Goal: Contribute content: Contribute content

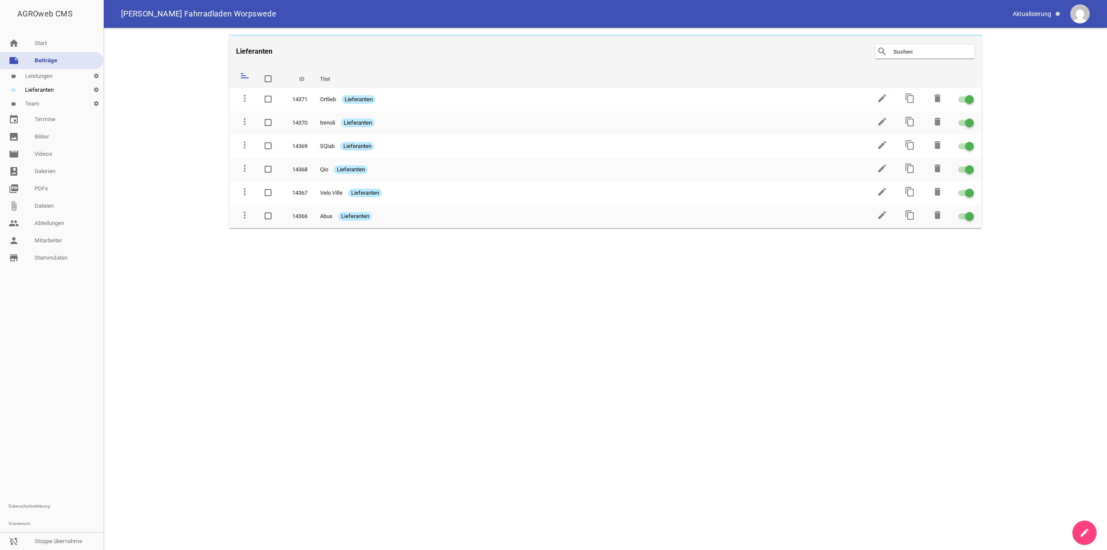
click at [52, 74] on link "label Leistungen settings" at bounding box center [51, 76] width 103 height 14
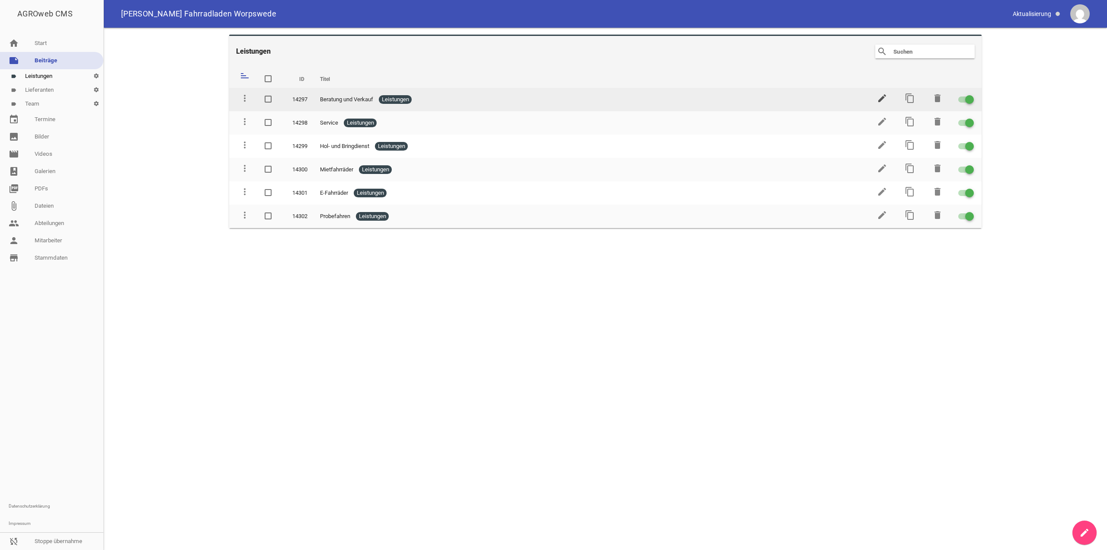
click at [881, 95] on icon "edit" at bounding box center [882, 98] width 10 height 10
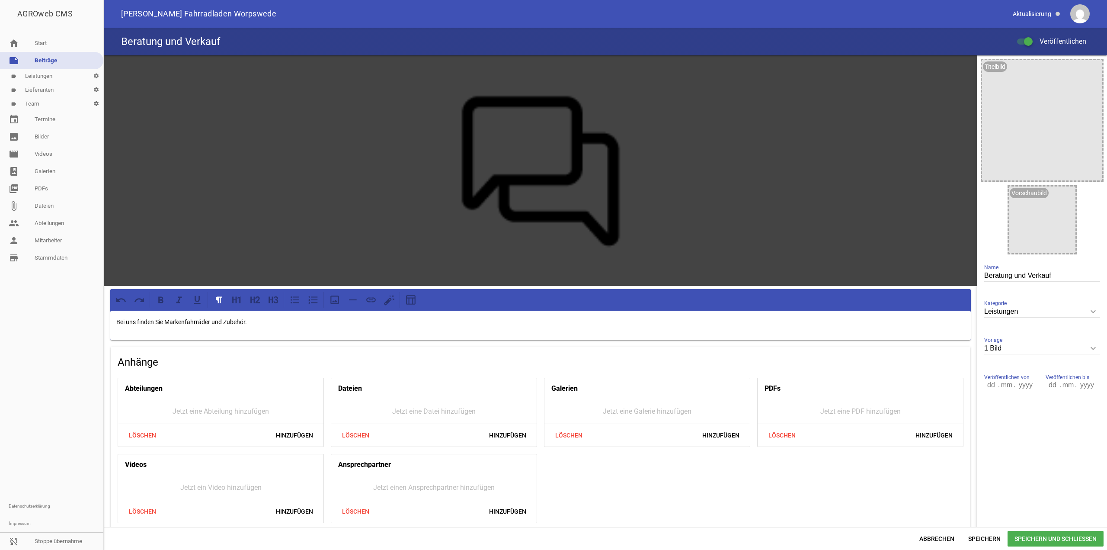
click at [116, 322] on p "Bei uns finden Sie Markenfahrräder und Zubehör." at bounding box center [540, 322] width 849 height 10
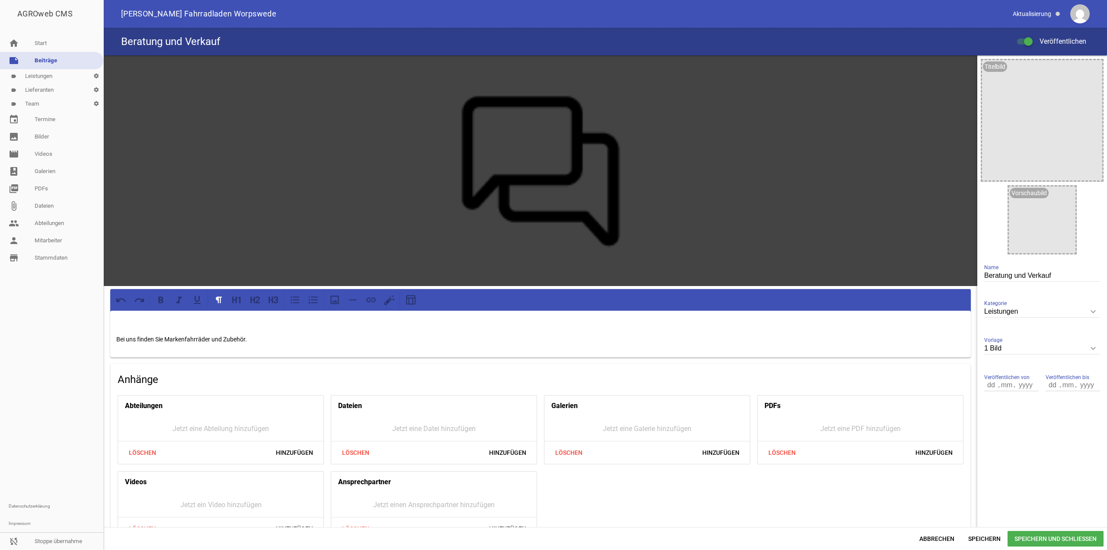
click at [147, 318] on p at bounding box center [540, 322] width 849 height 10
click at [977, 533] on span "Speichern" at bounding box center [984, 539] width 46 height 16
click at [1042, 540] on span "Speichern und Schließen" at bounding box center [1056, 539] width 96 height 16
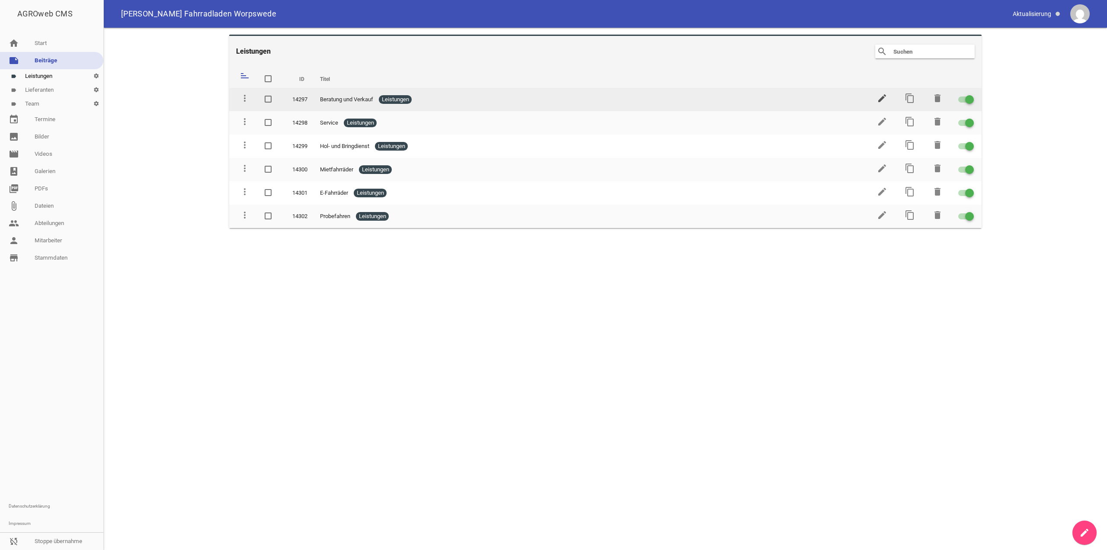
click at [884, 99] on icon "edit" at bounding box center [882, 98] width 10 height 10
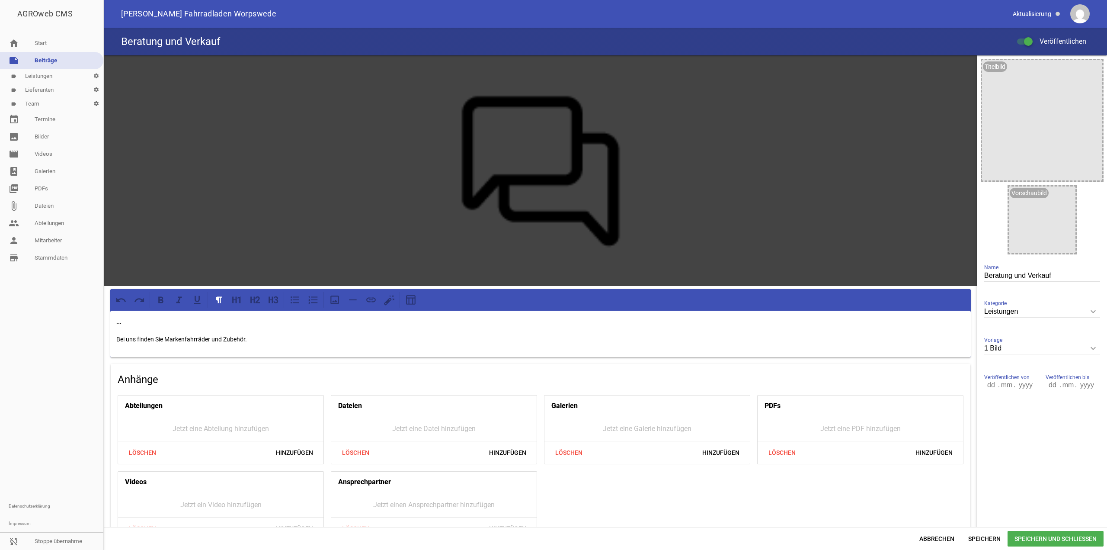
drag, startPoint x: 930, startPoint y: 541, endPoint x: 907, endPoint y: 501, distance: 45.5
click at [930, 541] on span "Abbrechen" at bounding box center [937, 539] width 49 height 16
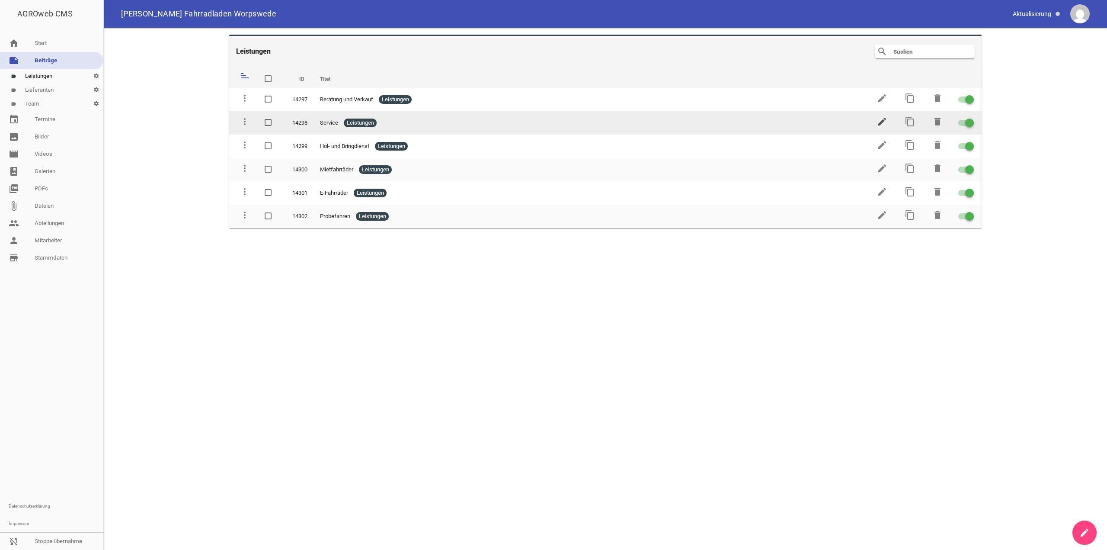
click at [885, 120] on icon "edit" at bounding box center [882, 121] width 10 height 10
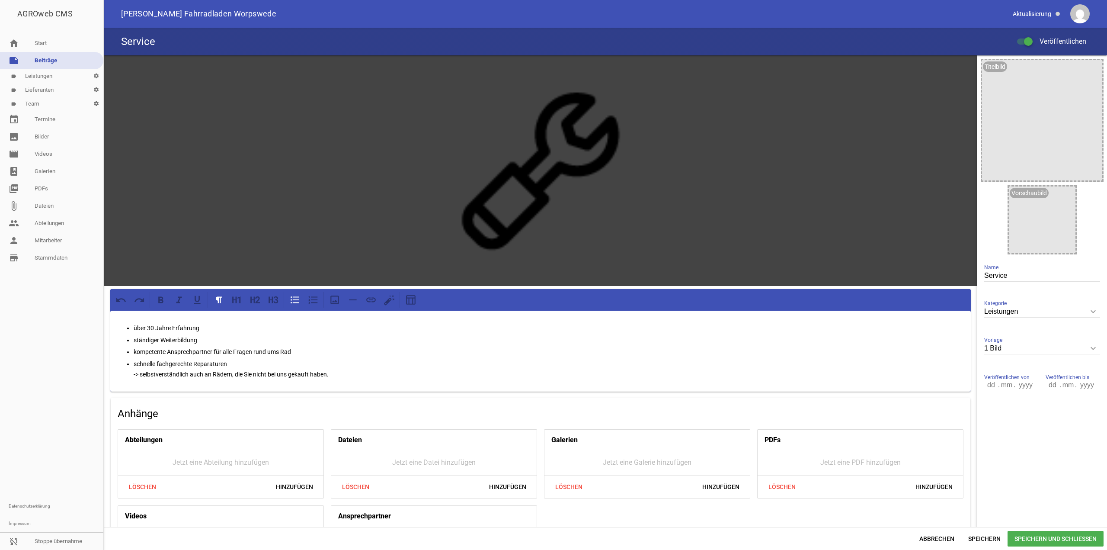
click at [119, 320] on div "über 30 Jahre Erfahrung ständiger Weiterbildung kompetente Ansprechpartner für …" at bounding box center [540, 351] width 861 height 81
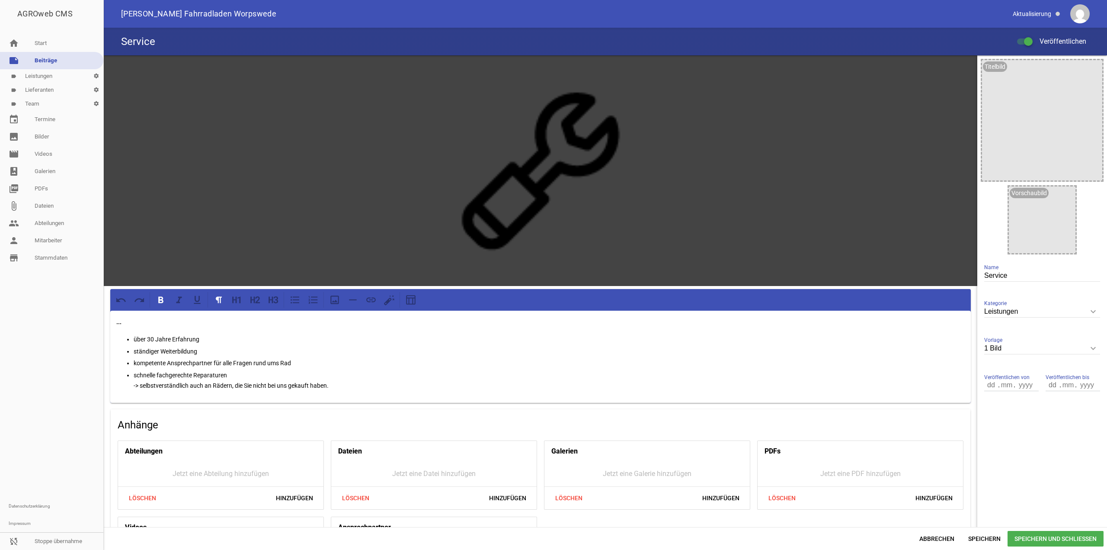
click at [1026, 532] on span "Speichern und Schließen" at bounding box center [1056, 539] width 96 height 16
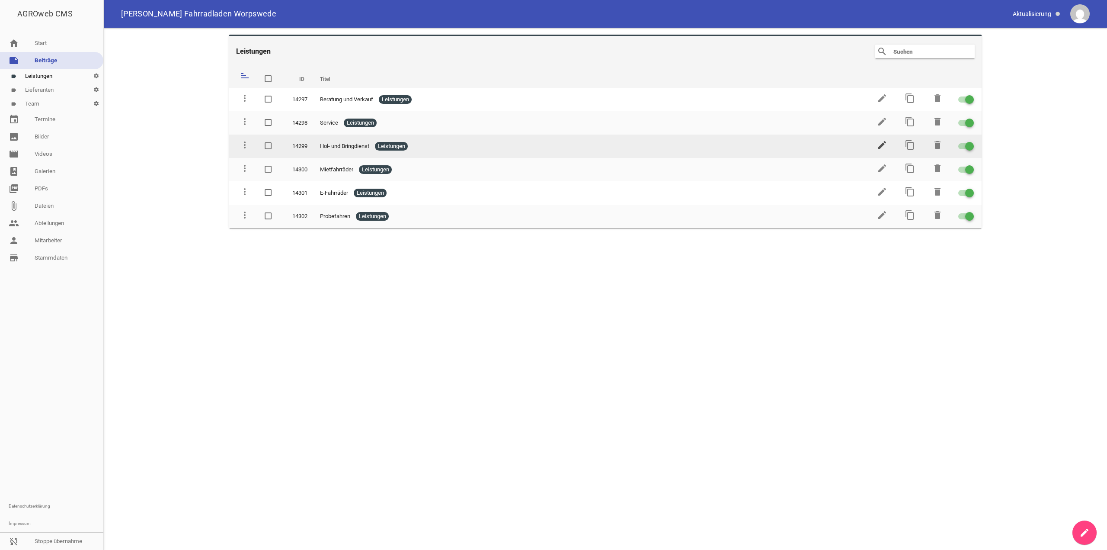
click at [884, 144] on icon "edit" at bounding box center [882, 145] width 10 height 10
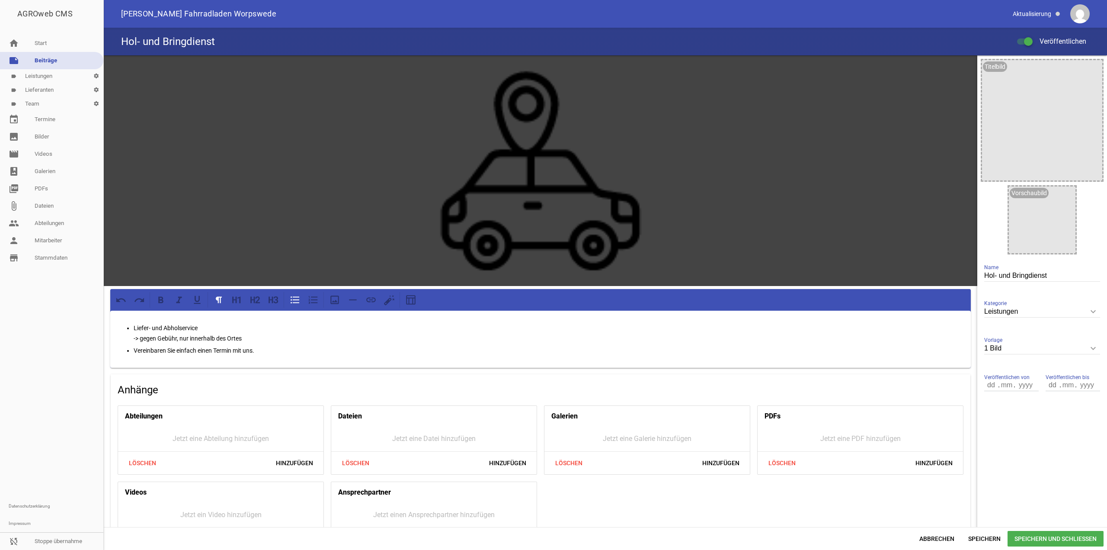
click at [137, 315] on div "Liefer- und Abholservice -> gegen Gebühr, nur innerhalb des Ortes Vereinbaren S…" at bounding box center [540, 339] width 861 height 57
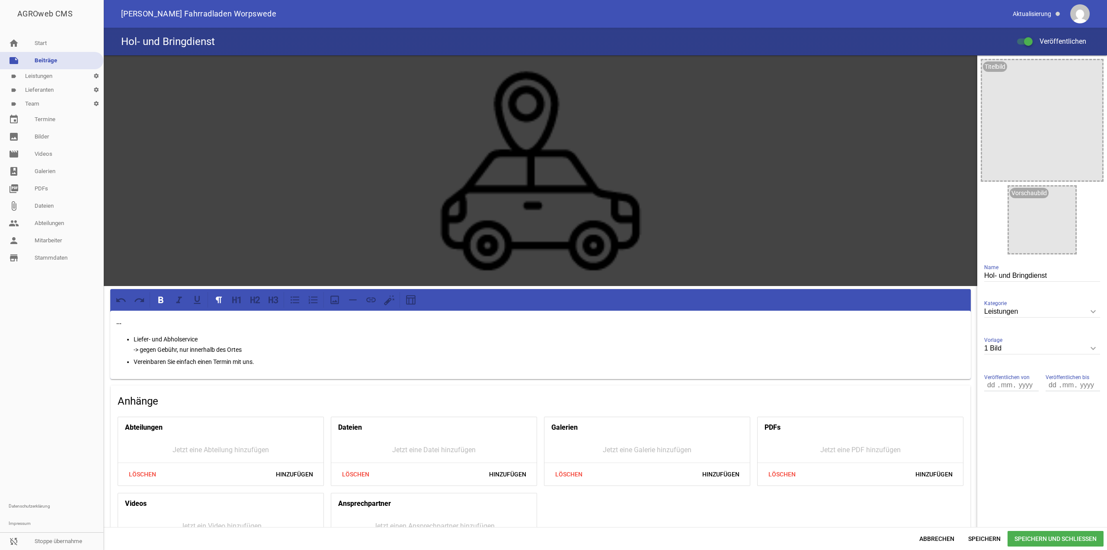
click at [1056, 536] on span "Speichern und Schließen" at bounding box center [1056, 539] width 96 height 16
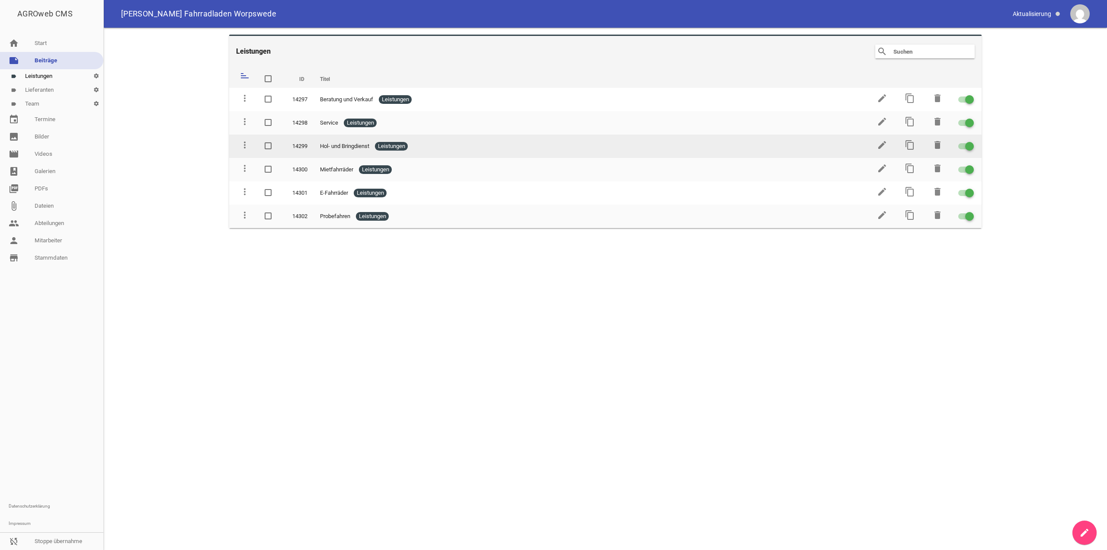
click at [881, 152] on td "edit" at bounding box center [882, 146] width 28 height 23
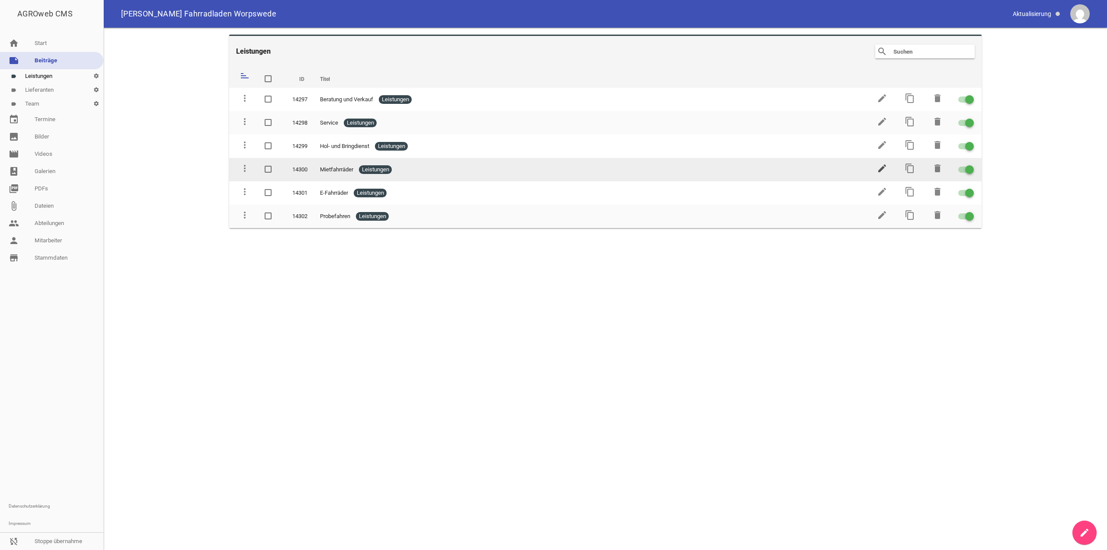
click at [881, 163] on icon "edit" at bounding box center [882, 168] width 10 height 10
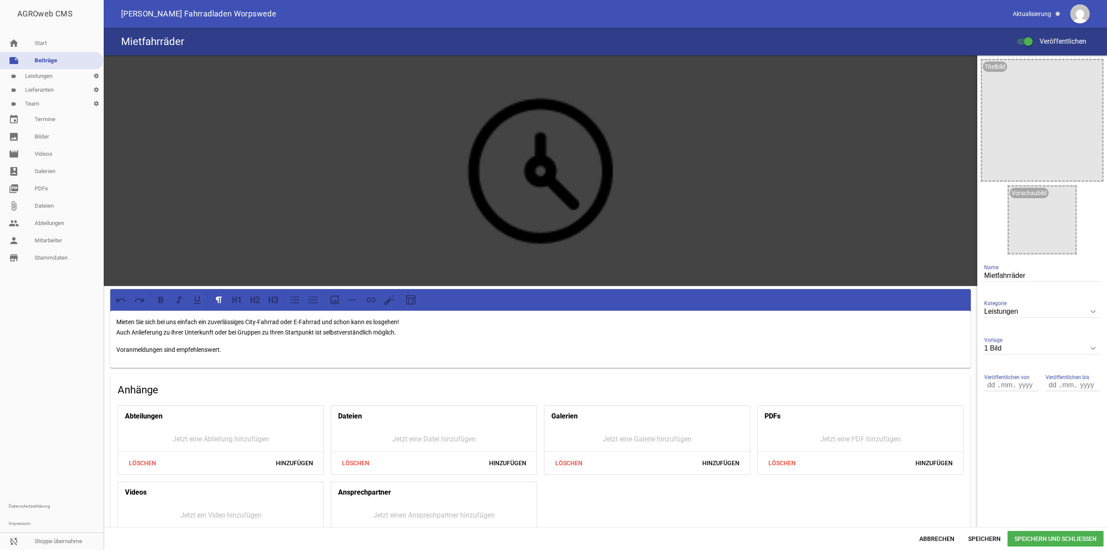
click at [118, 319] on p "Mieten Sie sich bei uns einfach ein zuverlässiges City-Fahrrad oder E-Fahrrad u…" at bounding box center [540, 327] width 849 height 21
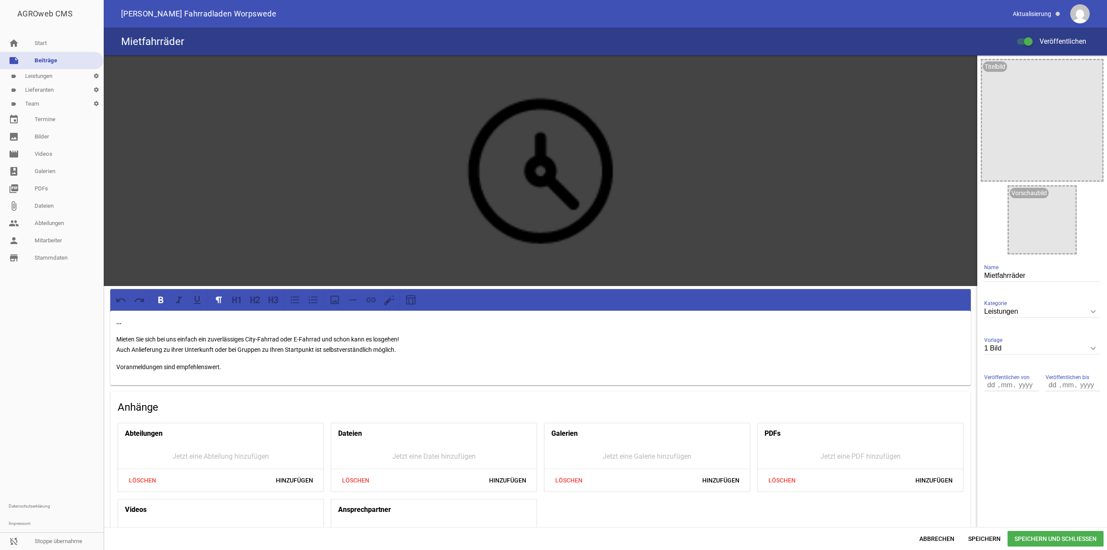
click at [1037, 545] on span "Speichern und Schließen" at bounding box center [1056, 539] width 96 height 16
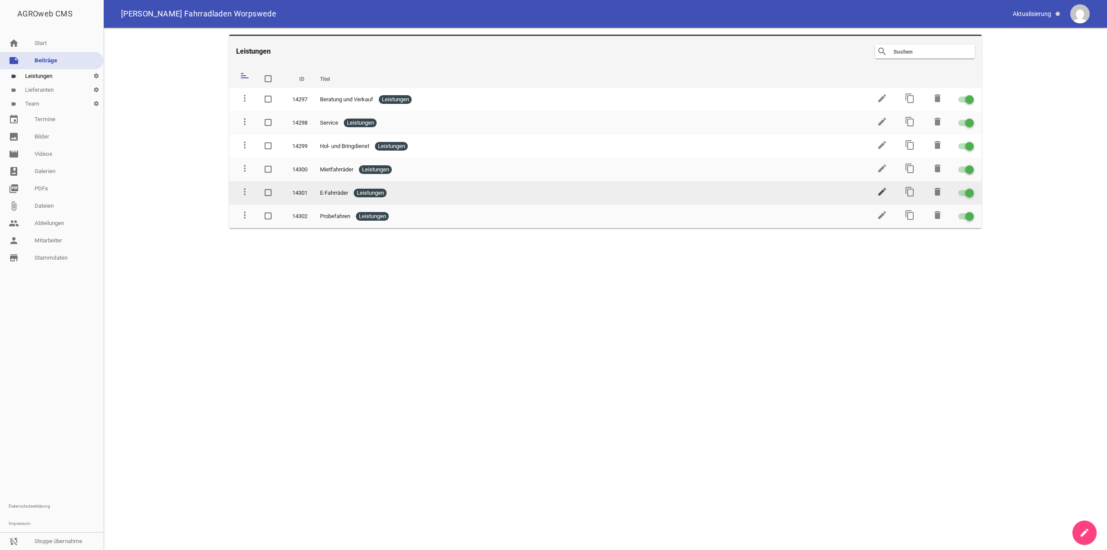
click at [881, 190] on icon "edit" at bounding box center [882, 191] width 10 height 10
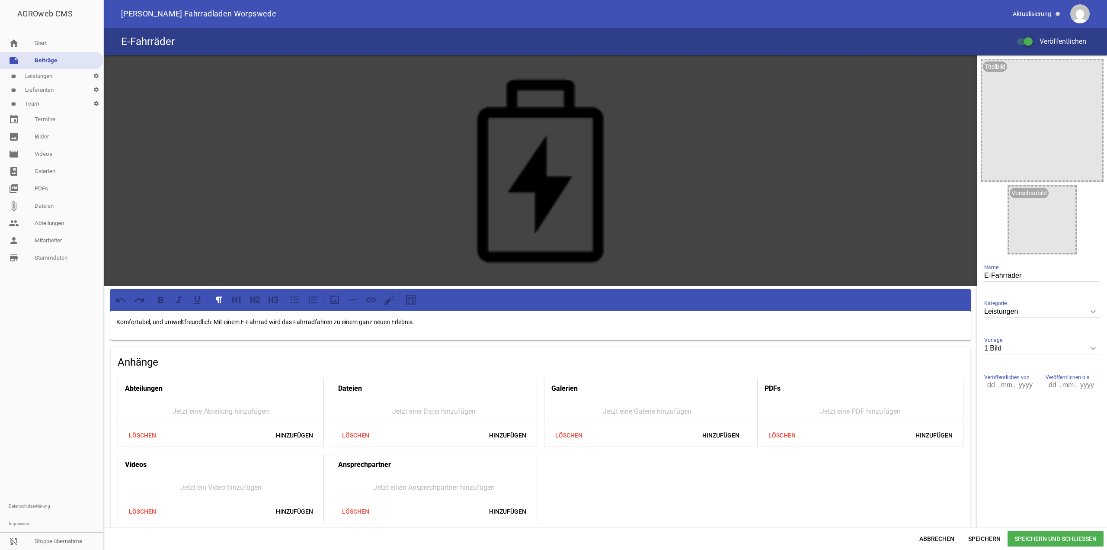
click at [119, 321] on p "Komfortabel, und umweltfreundlich: Mit einem E-Fahrrad wird das Fahrradfahren z…" at bounding box center [540, 322] width 849 height 10
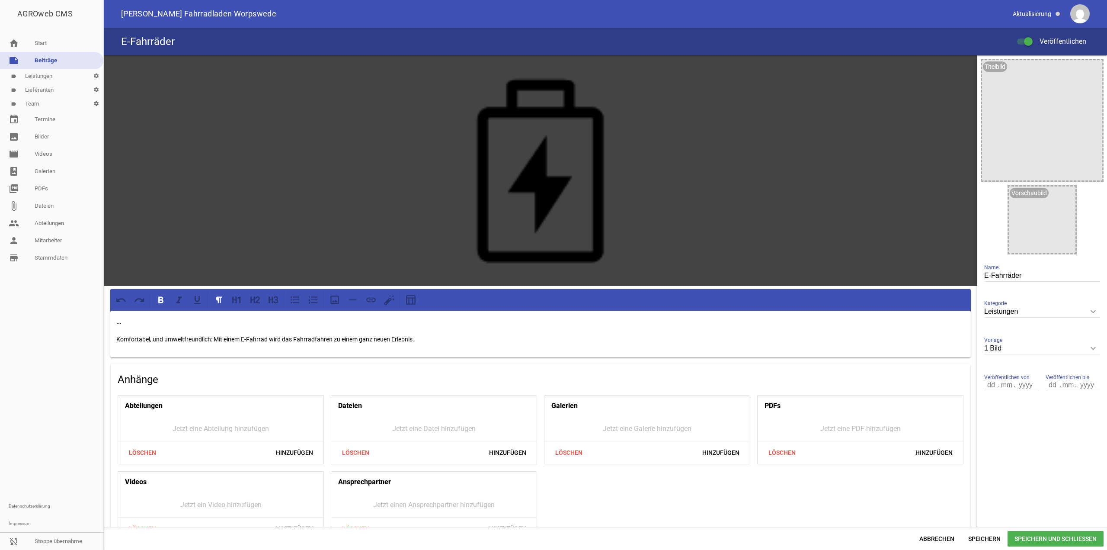
click at [1047, 531] on span "Speichern und Schließen" at bounding box center [1056, 539] width 96 height 16
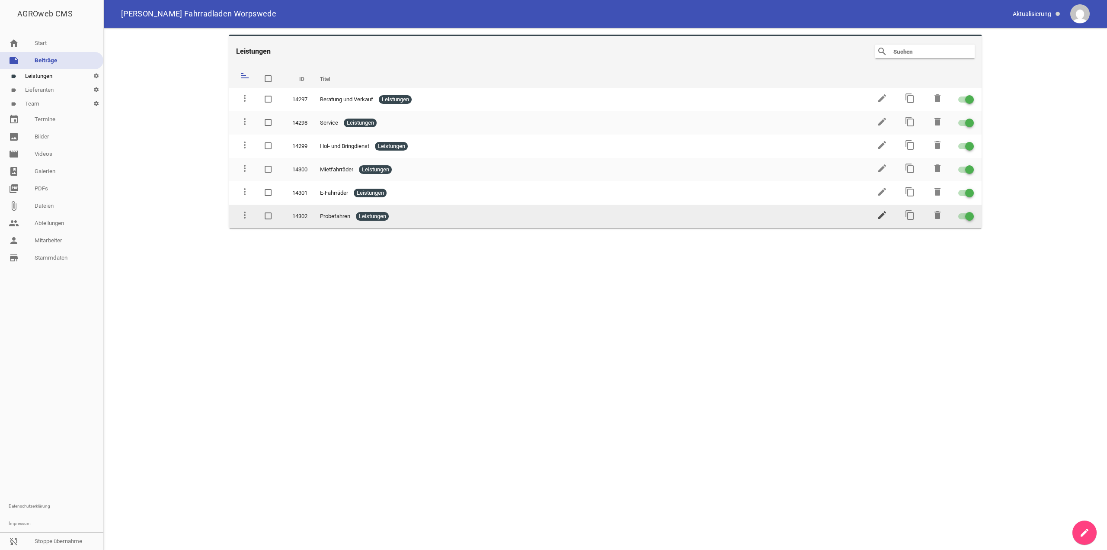
click at [884, 216] on icon "edit" at bounding box center [882, 215] width 10 height 10
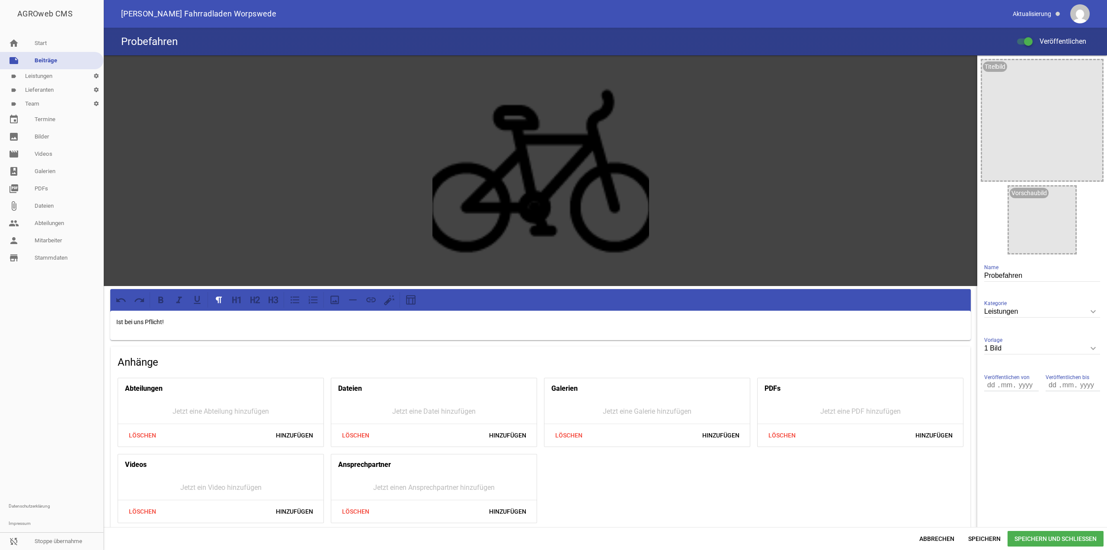
click at [116, 320] on p "Ist bei uns Pflicht!" at bounding box center [540, 322] width 849 height 10
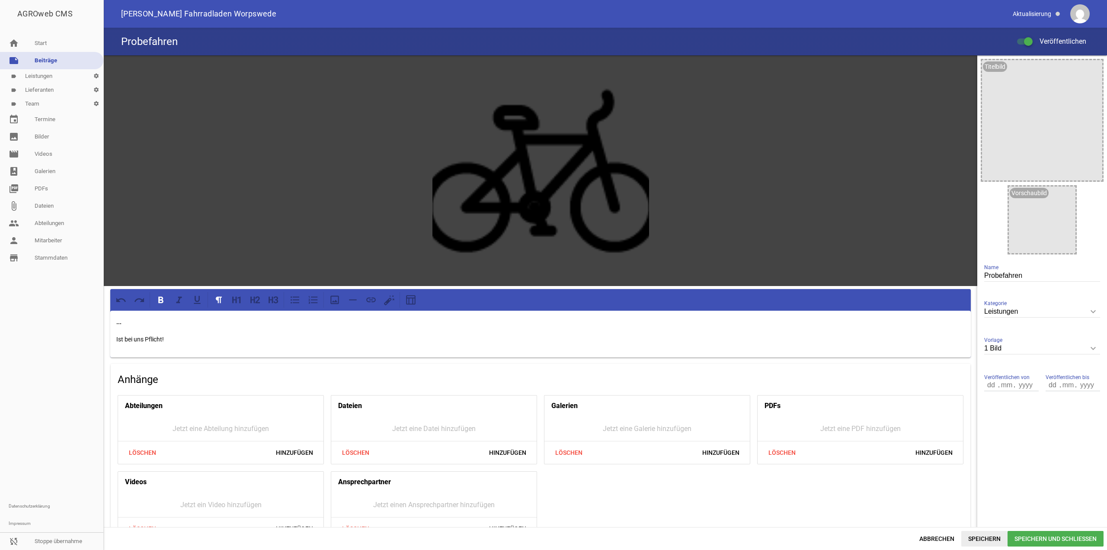
click at [970, 537] on span "Speichern" at bounding box center [984, 539] width 46 height 16
click at [938, 535] on span "Abbrechen" at bounding box center [937, 539] width 49 height 16
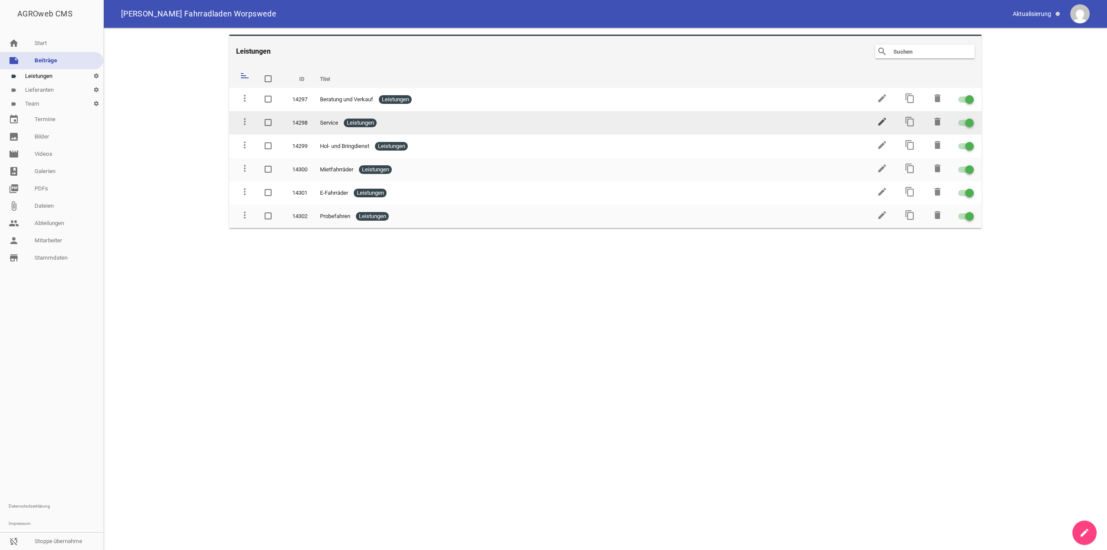
click at [886, 119] on icon "edit" at bounding box center [882, 121] width 10 height 10
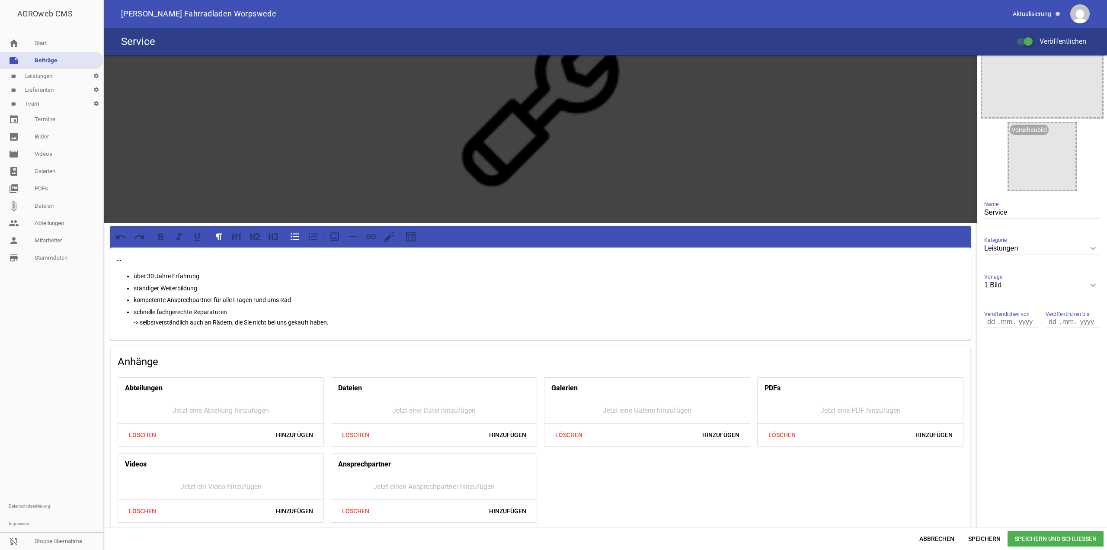
scroll to position [68, 0]
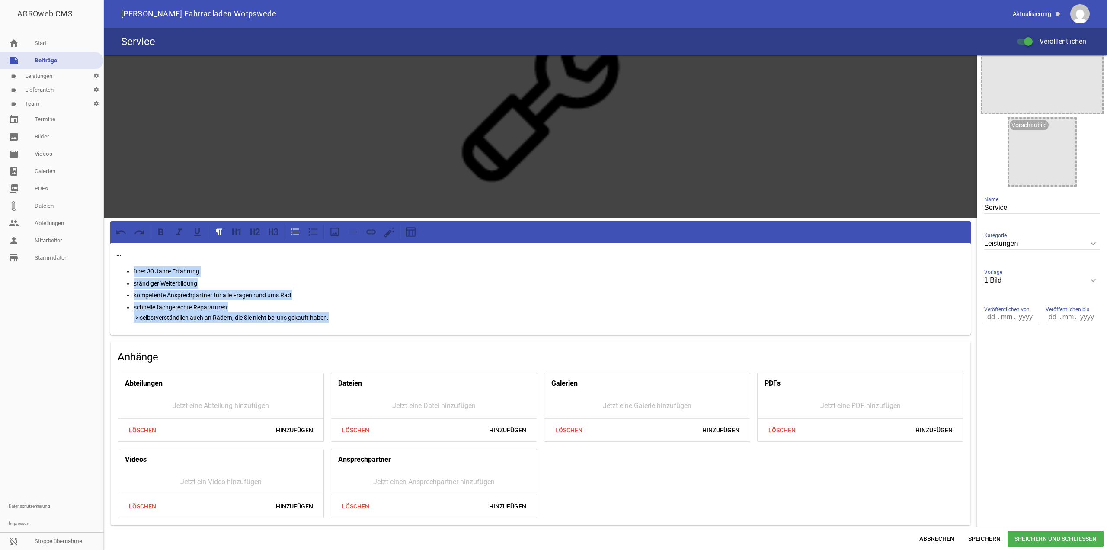
drag, startPoint x: 356, startPoint y: 318, endPoint x: 58, endPoint y: 274, distance: 301.2
click at [58, 274] on div "AGROweb CMS home Start note Beiträge label Leistungen settings label Lieferante…" at bounding box center [553, 275] width 1107 height 550
click at [294, 228] on icon at bounding box center [294, 231] width 11 height 11
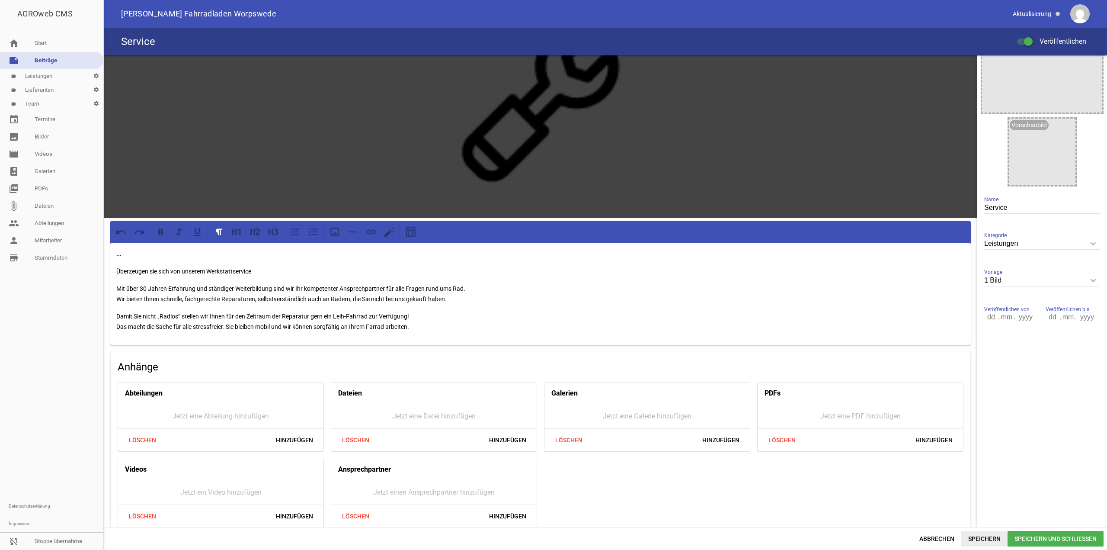
click at [974, 531] on span "Speichern" at bounding box center [984, 539] width 46 height 16
click at [533, 330] on p "Damit Sie nicht „Radlos“ stellen wir Ihnen für den Zeitraum der Reparatur gern …" at bounding box center [540, 321] width 849 height 21
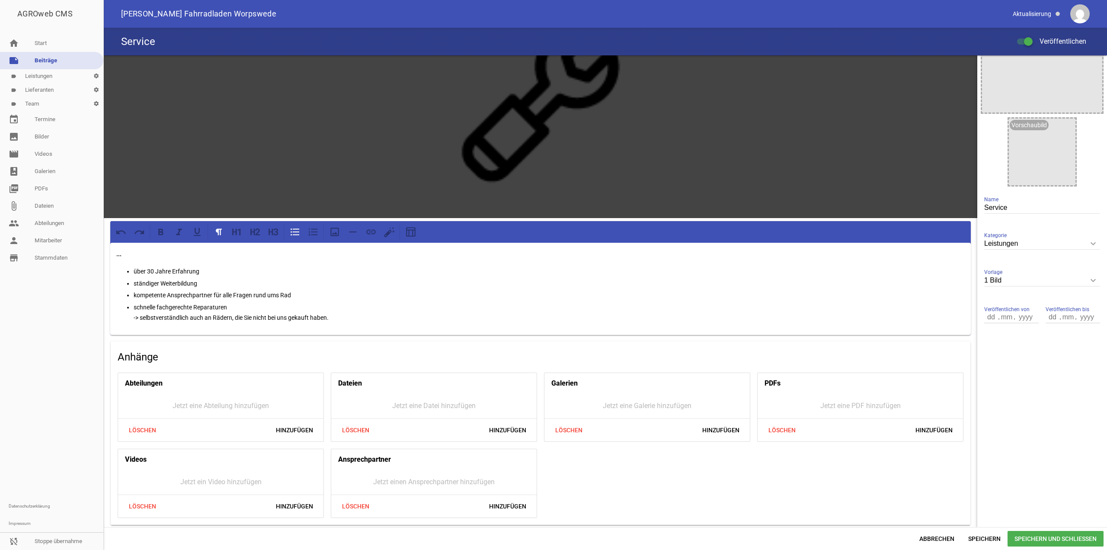
click at [199, 323] on div "... über 30 Jahre Erfahrung ständiger Weiterbildung kompetente Ansprechpartner …" at bounding box center [540, 289] width 861 height 92
drag, startPoint x: 190, startPoint y: 315, endPoint x: 141, endPoint y: 317, distance: 48.9
click at [140, 317] on p "schnelle fachgerechte Reparaturen -> selbstverständlich auch an Rädern, die Sie…" at bounding box center [549, 312] width 831 height 21
click at [982, 532] on span "Speichern" at bounding box center [984, 539] width 46 height 16
